Goal: Contribute content

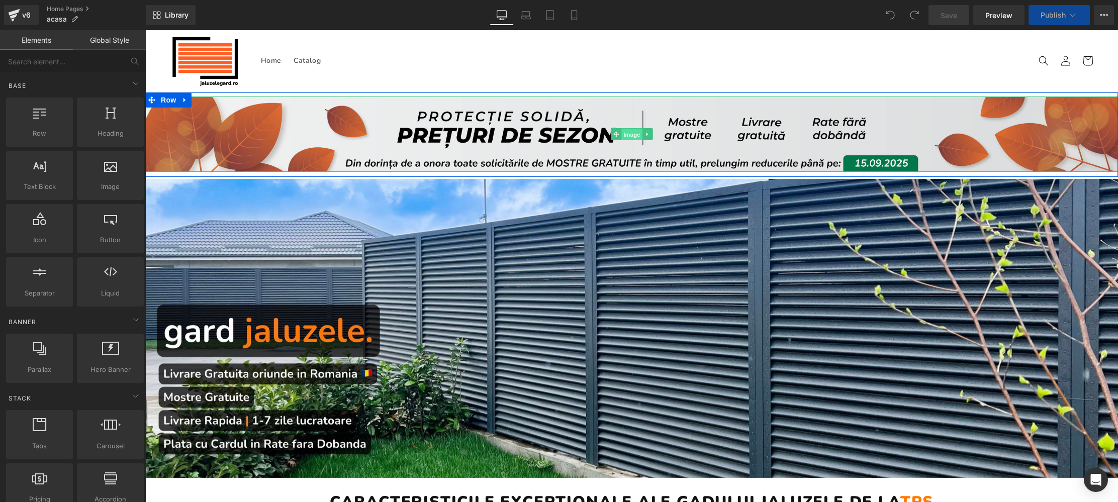
click at [629, 135] on span "Image" at bounding box center [631, 135] width 21 height 12
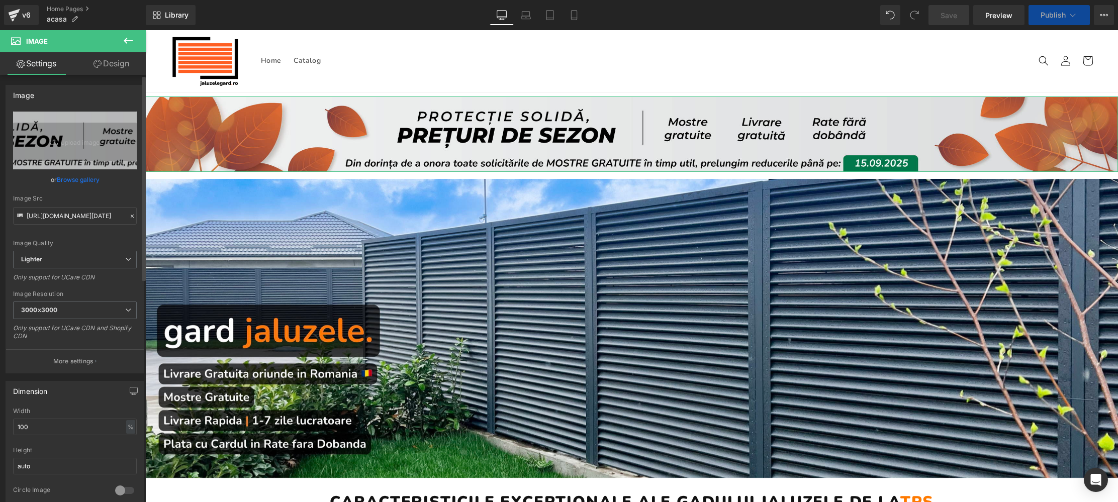
click at [76, 177] on link "Browse gallery" at bounding box center [78, 180] width 43 height 18
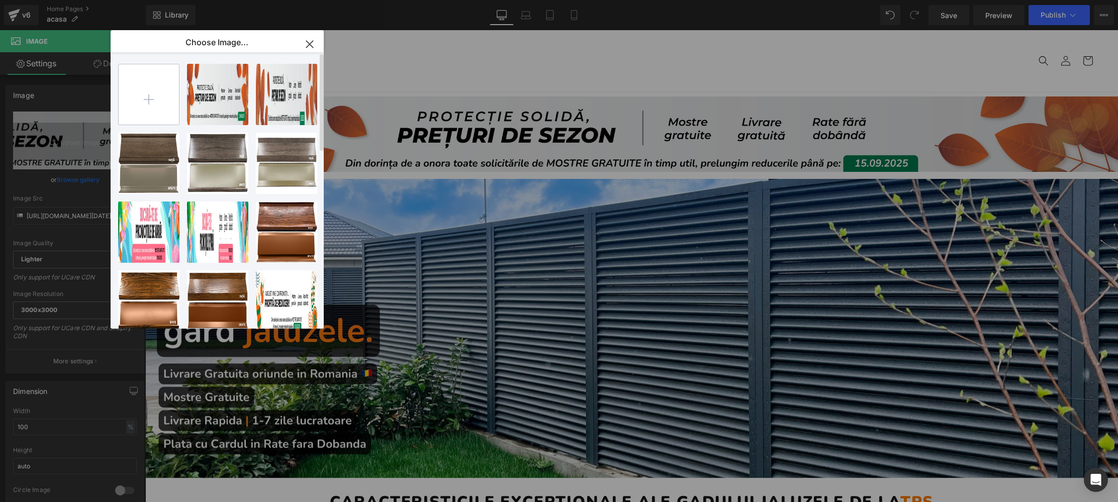
click at [152, 99] on input "file" at bounding box center [149, 94] width 60 height 60
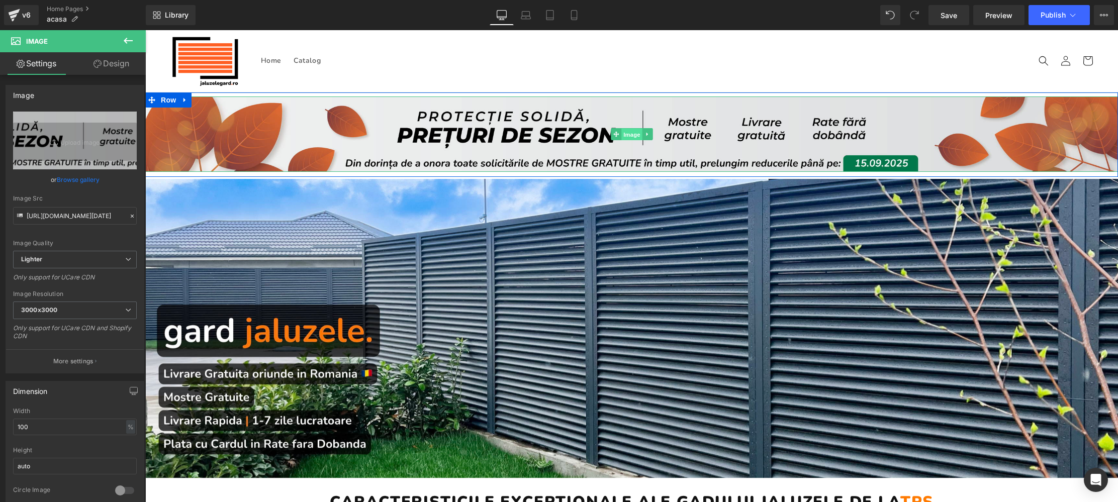
click at [628, 136] on span "Image" at bounding box center [631, 135] width 21 height 12
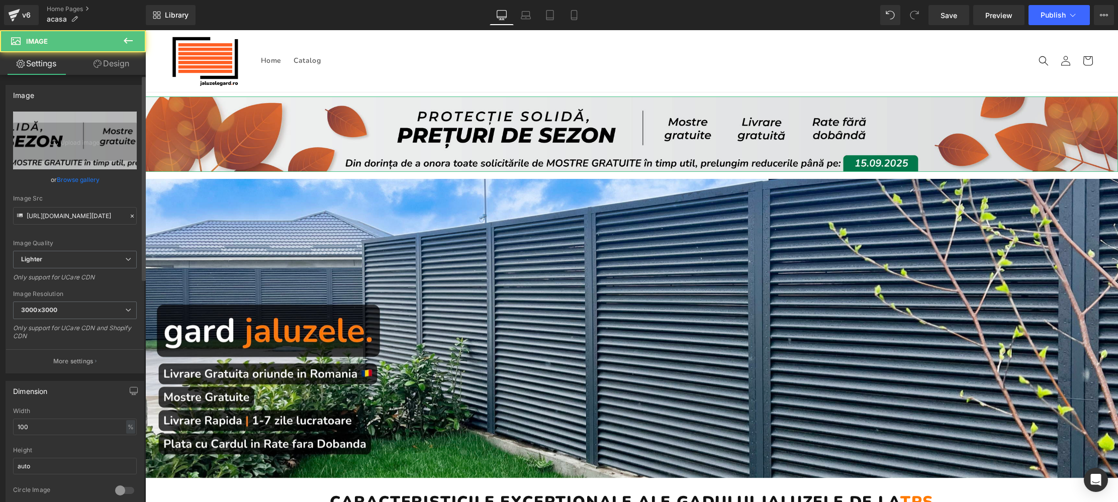
click at [87, 180] on link "Browse gallery" at bounding box center [78, 180] width 43 height 18
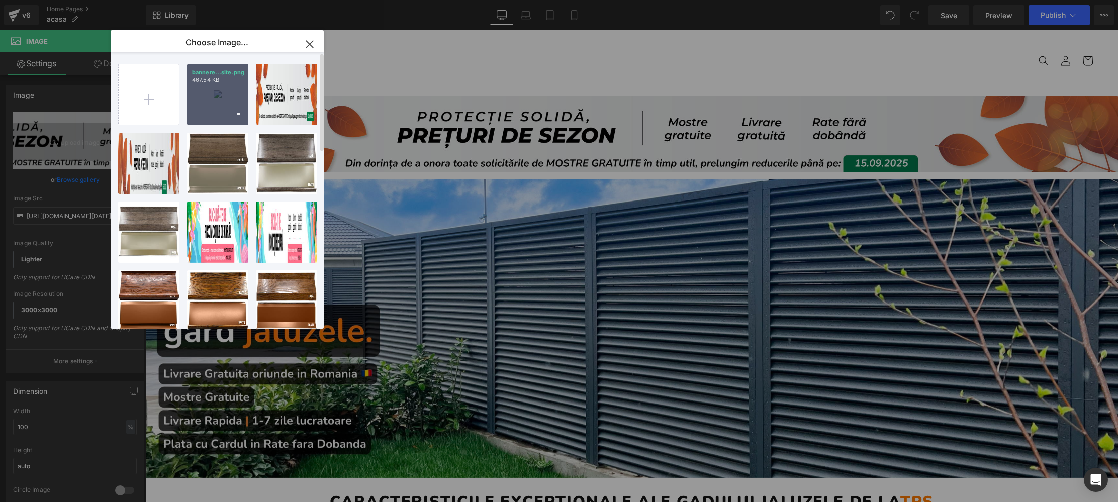
click at [195, 113] on div "bannere...site.png 467.54 KB" at bounding box center [217, 94] width 61 height 61
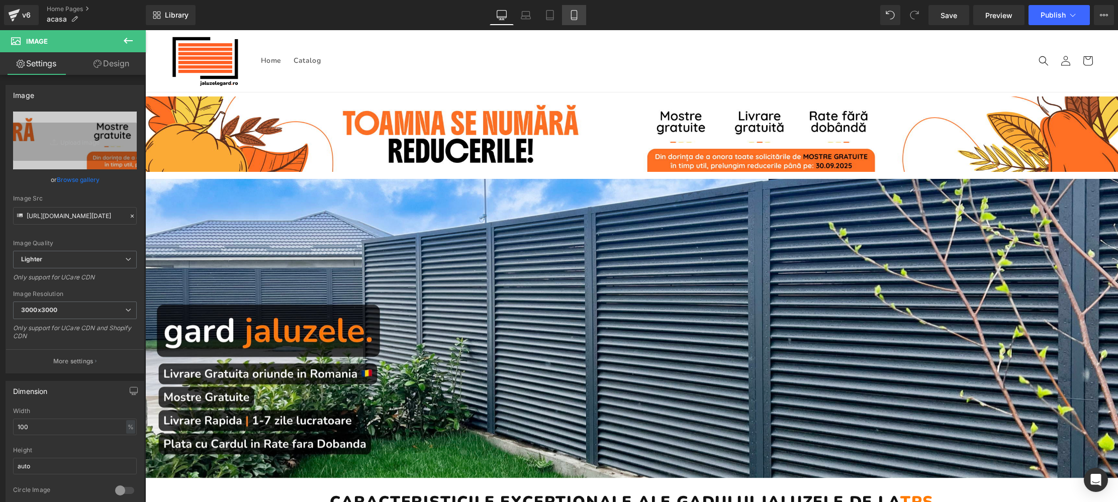
click at [578, 15] on icon at bounding box center [574, 15] width 10 height 10
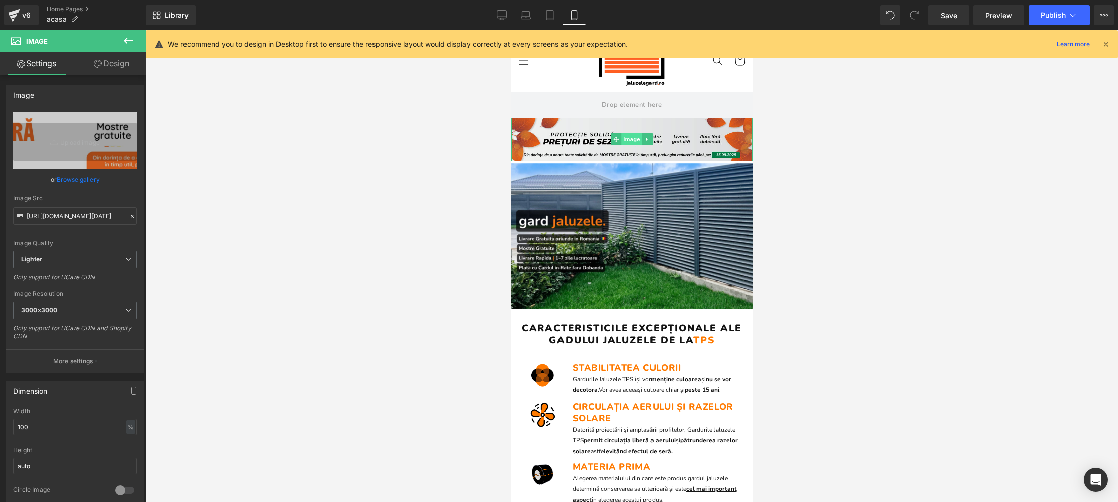
click at [629, 141] on span "Image" at bounding box center [631, 139] width 21 height 12
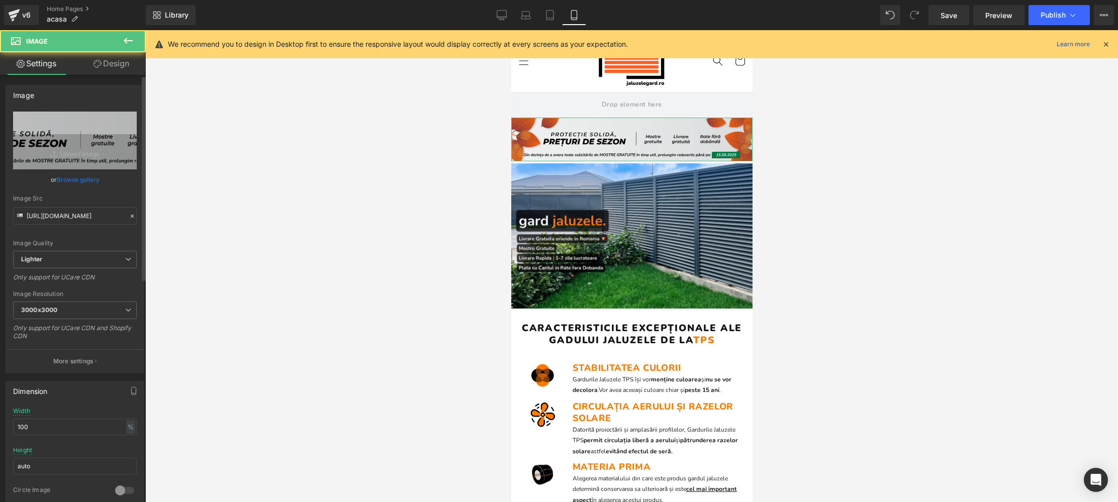
click at [63, 181] on link "Browse gallery" at bounding box center [78, 180] width 43 height 18
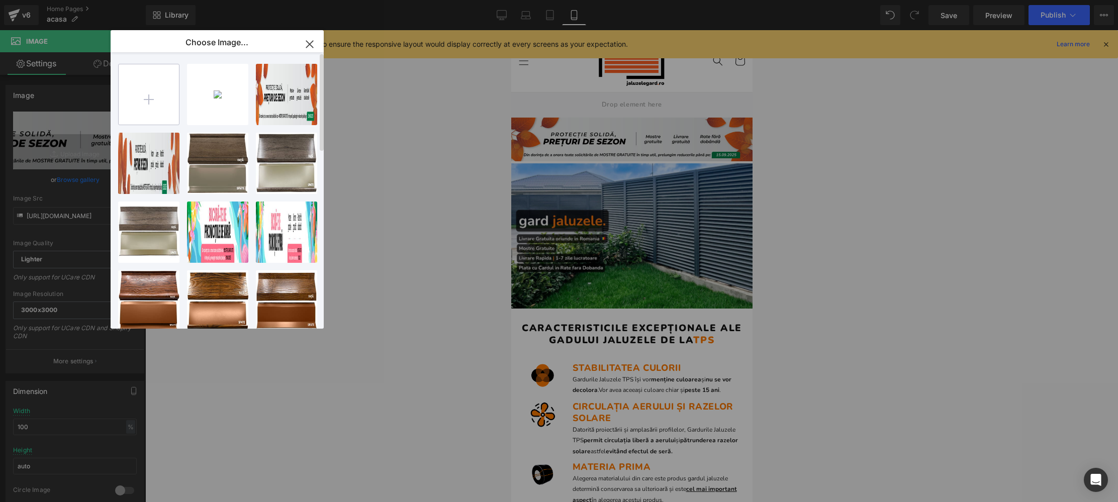
click at [150, 99] on input "file" at bounding box center [149, 94] width 60 height 60
type input "C:\fakepath\bannere septembrie mobile-20.png"
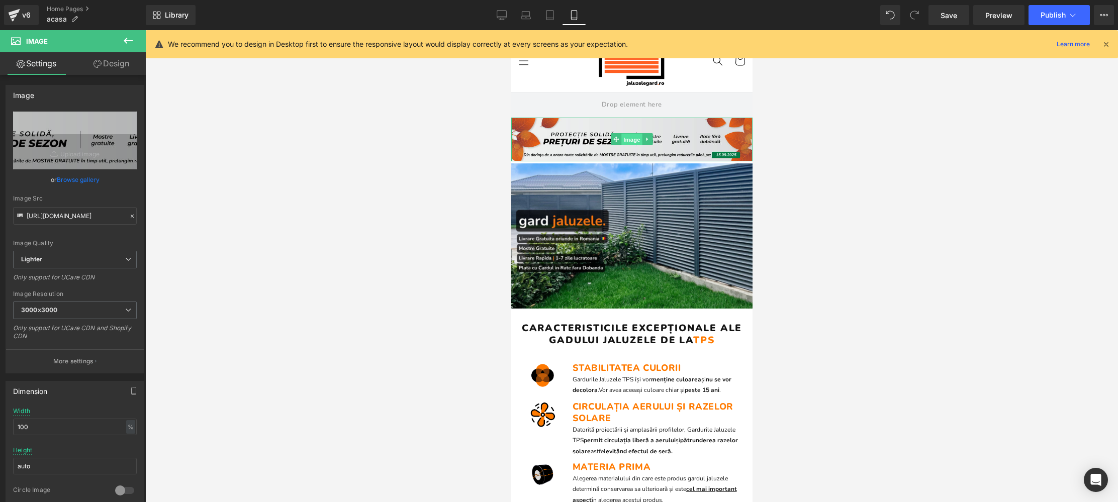
click at [630, 140] on span "Image" at bounding box center [631, 140] width 21 height 12
drag, startPoint x: 83, startPoint y: 180, endPoint x: 98, endPoint y: 172, distance: 16.6
click at [83, 180] on link "Browse gallery" at bounding box center [78, 180] width 43 height 18
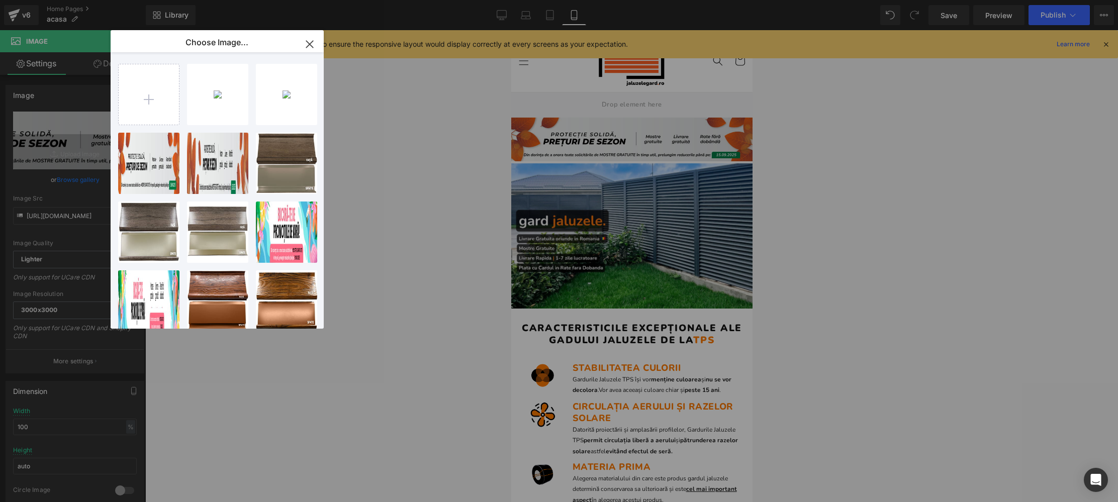
drag, startPoint x: 198, startPoint y: 95, endPoint x: 455, endPoint y: 133, distance: 259.6
click at [0, 0] on div "bannere...e-20.png 62.38 KB" at bounding box center [0, 0] width 0 height 0
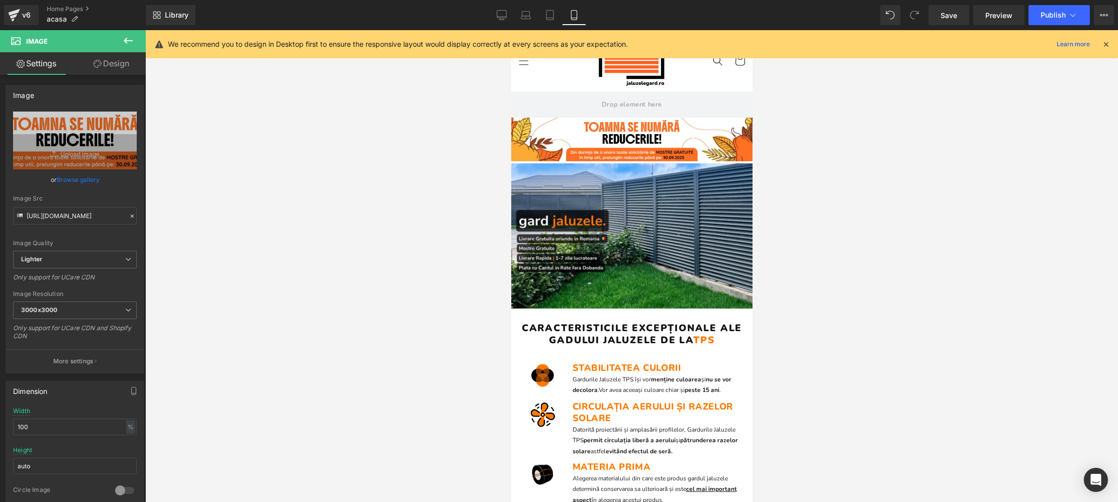
drag, startPoint x: 953, startPoint y: 17, endPoint x: 1009, endPoint y: 156, distance: 150.5
click at [953, 17] on span "Save" at bounding box center [948, 15] width 17 height 11
click at [1057, 16] on span "Publish" at bounding box center [1052, 15] width 25 height 8
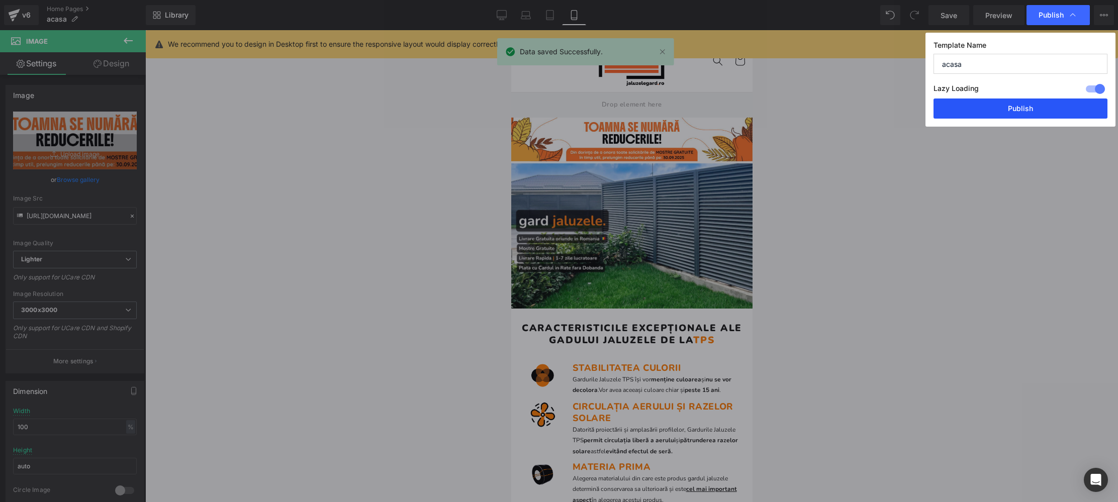
click at [1037, 111] on button "Publish" at bounding box center [1020, 109] width 174 height 20
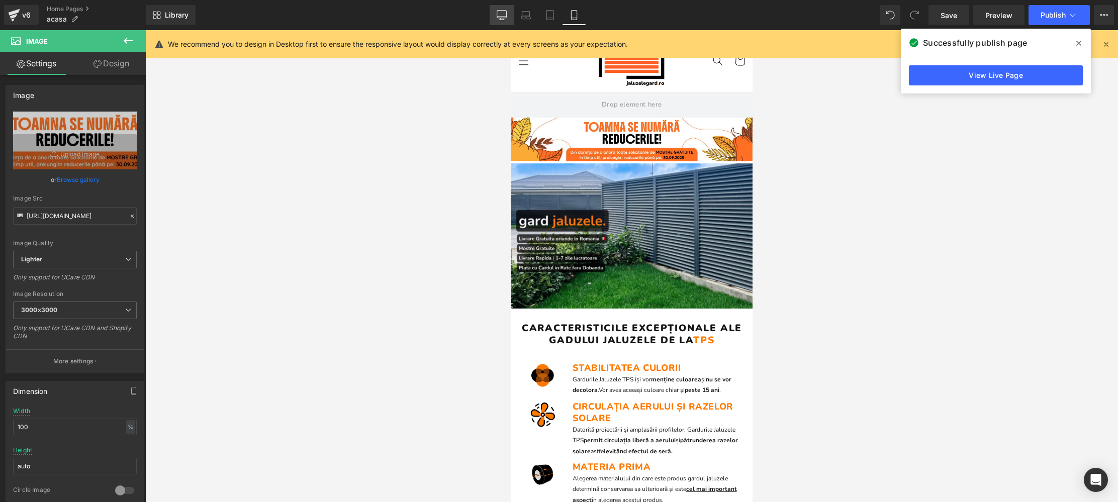
click at [503, 12] on icon at bounding box center [502, 15] width 10 height 10
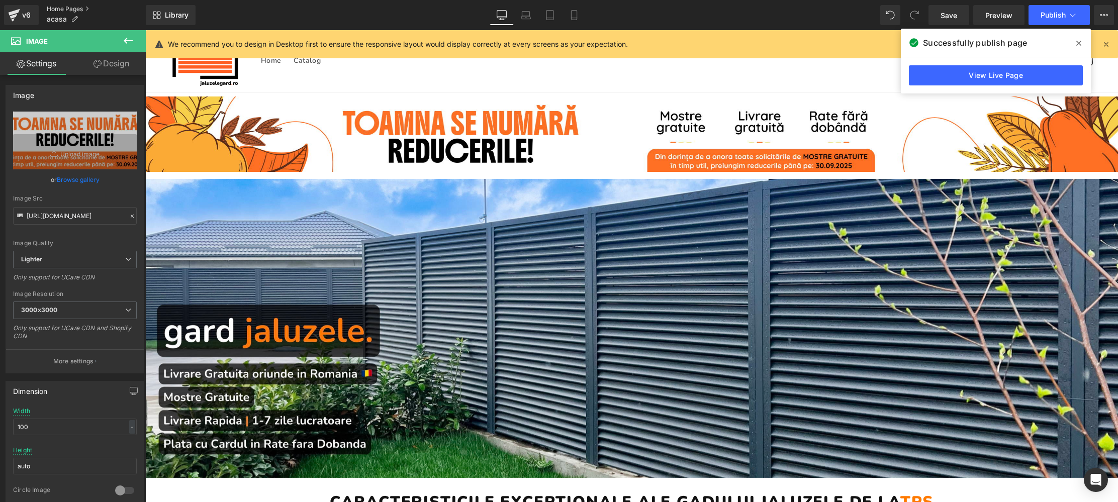
click at [63, 10] on link "Home Pages" at bounding box center [96, 9] width 99 height 8
